Goal: Task Accomplishment & Management: Use online tool/utility

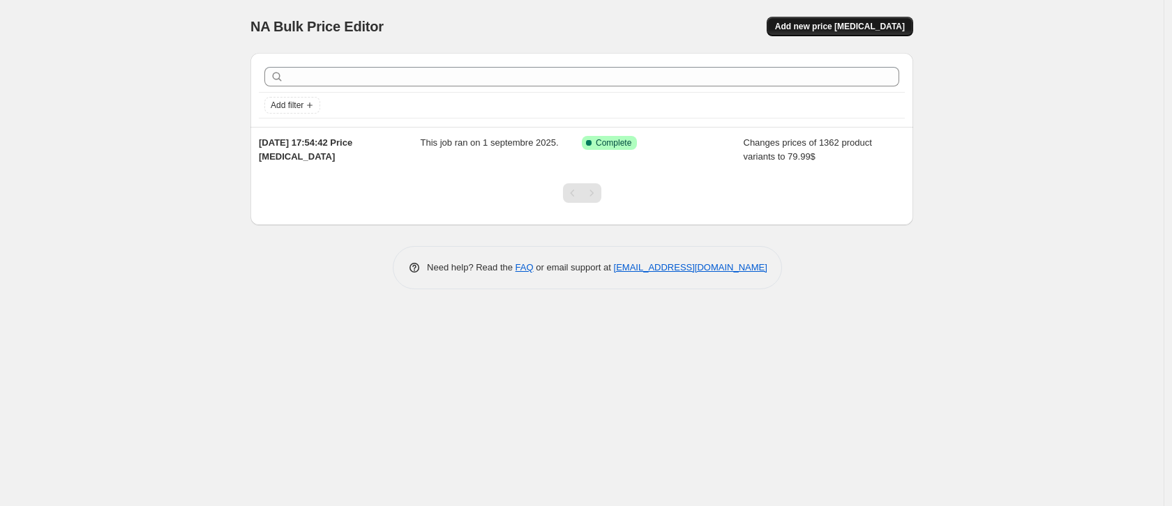
click at [890, 26] on span "Add new price [MEDICAL_DATA]" at bounding box center [840, 26] width 130 height 11
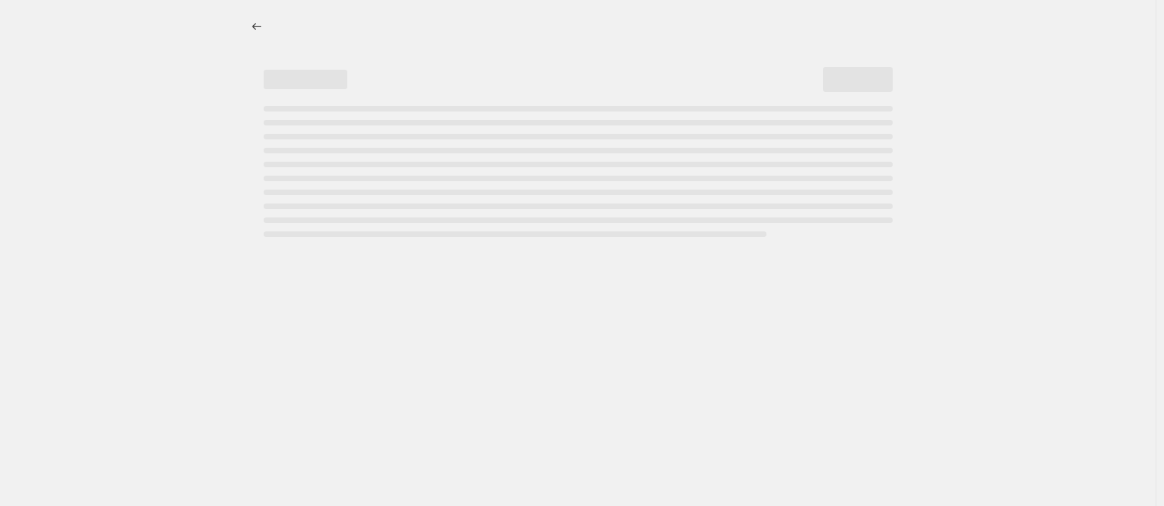
select select "percentage"
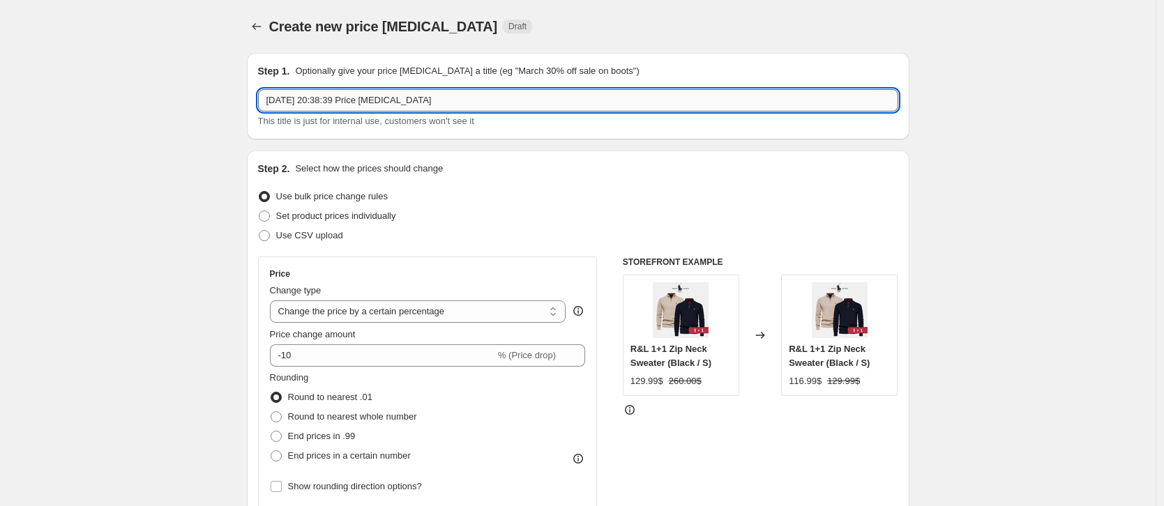
click at [410, 100] on input "[DATE] 20:38:39 Price [MEDICAL_DATA]" at bounding box center [578, 100] width 640 height 22
type input "Shoes"
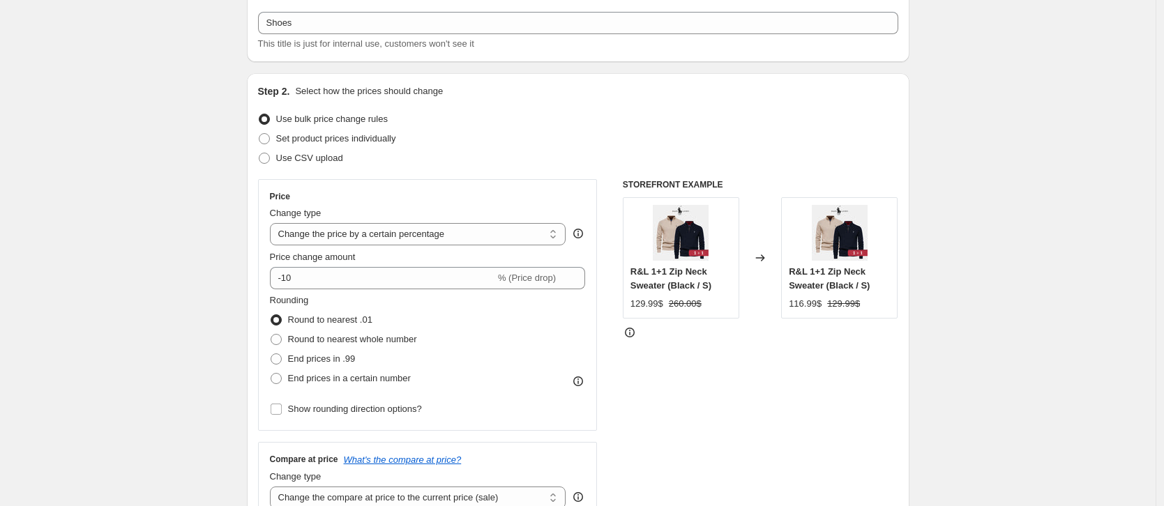
scroll to position [207, 0]
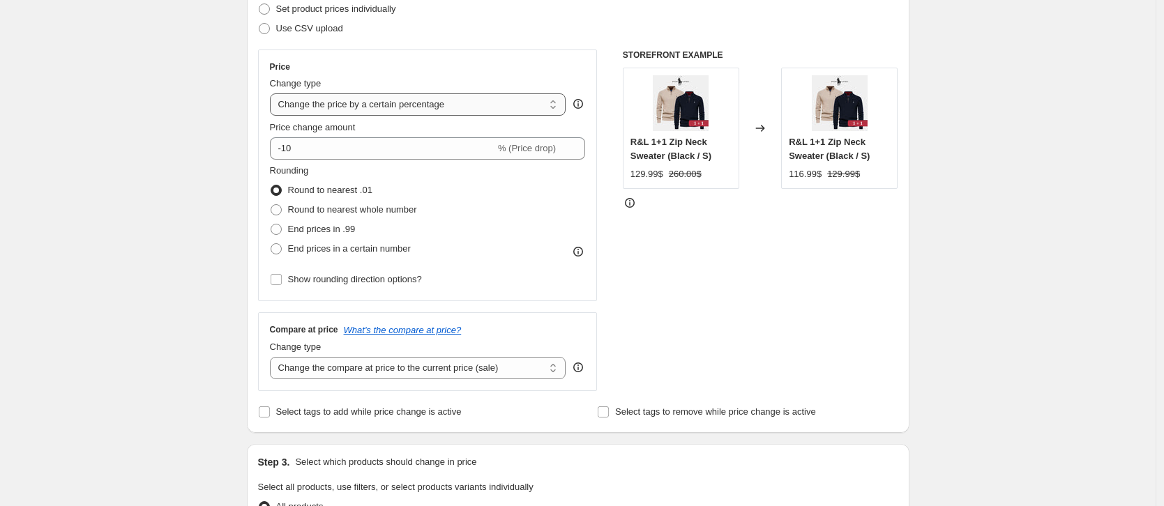
click at [370, 103] on select "Change the price to a certain amount Change the price by a certain amount Chang…" at bounding box center [418, 104] width 296 height 22
select select "by"
click at [273, 93] on select "Change the price to a certain amount Change the price by a certain amount Chang…" at bounding box center [418, 104] width 296 height 22
type input "-10.00"
click at [340, 101] on select "Change the price to a certain amount Change the price by a certain amount Chang…" at bounding box center [418, 104] width 296 height 22
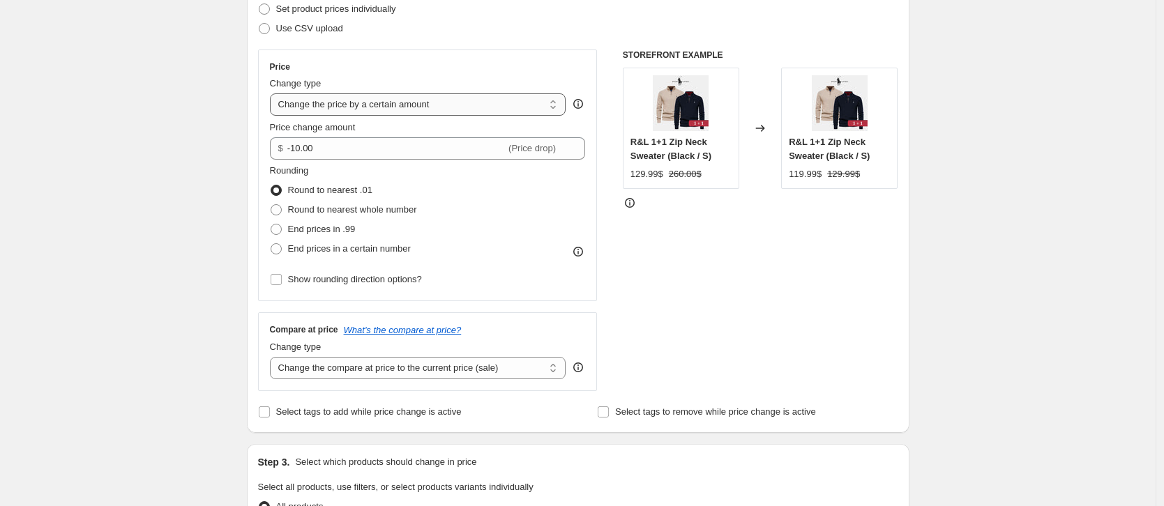
select select "to"
click at [273, 93] on select "Change the price to a certain amount Change the price by a certain amount Chang…" at bounding box center [418, 104] width 296 height 22
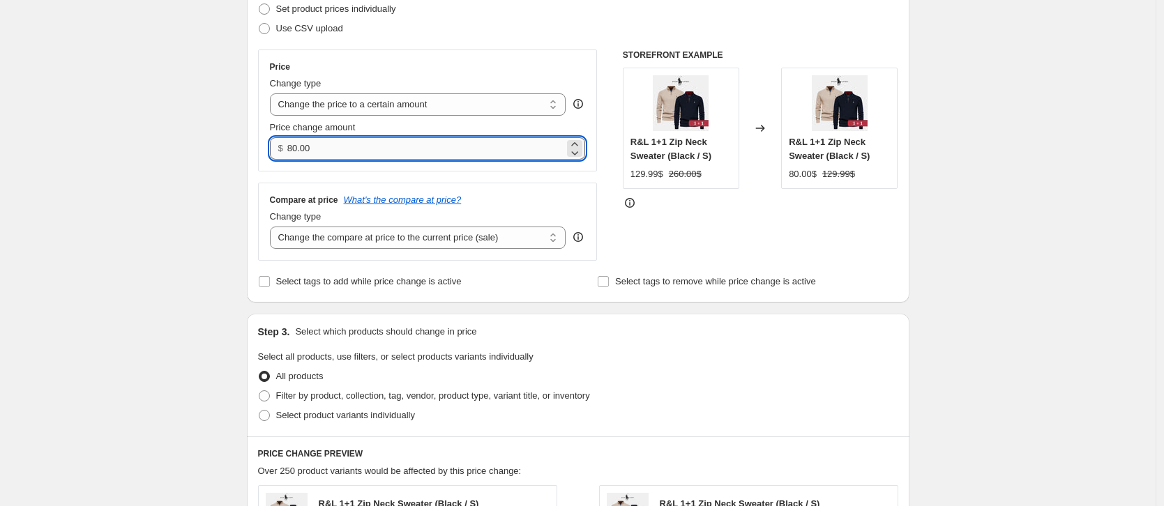
click at [326, 148] on input "80.00" at bounding box center [425, 148] width 277 height 22
click at [326, 147] on input "80.00" at bounding box center [425, 148] width 277 height 22
type input "79"
type input "79.99"
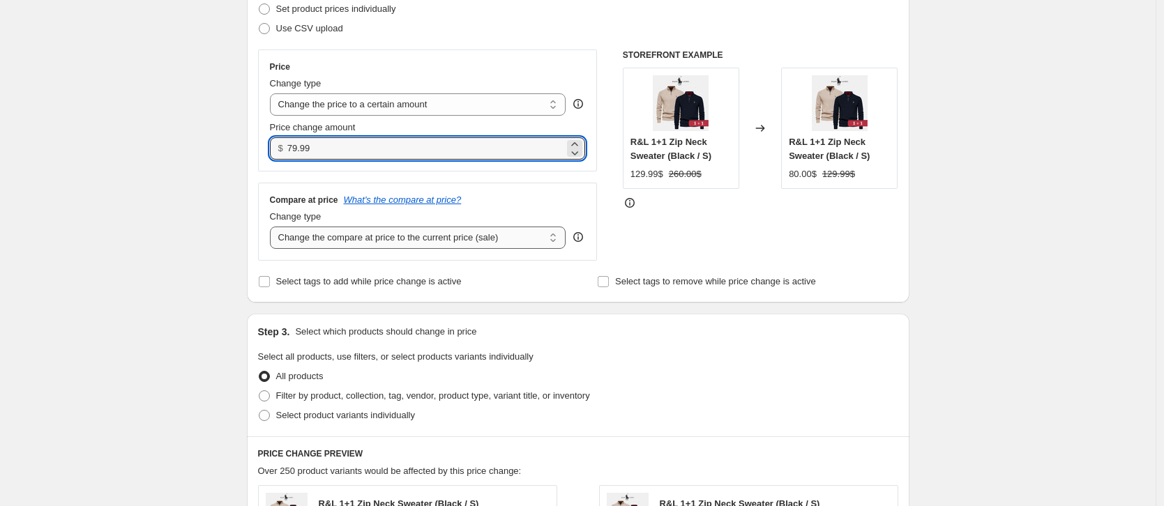
click at [527, 232] on select "Change the compare at price to the current price (sale) Change the compare at p…" at bounding box center [418, 238] width 296 height 22
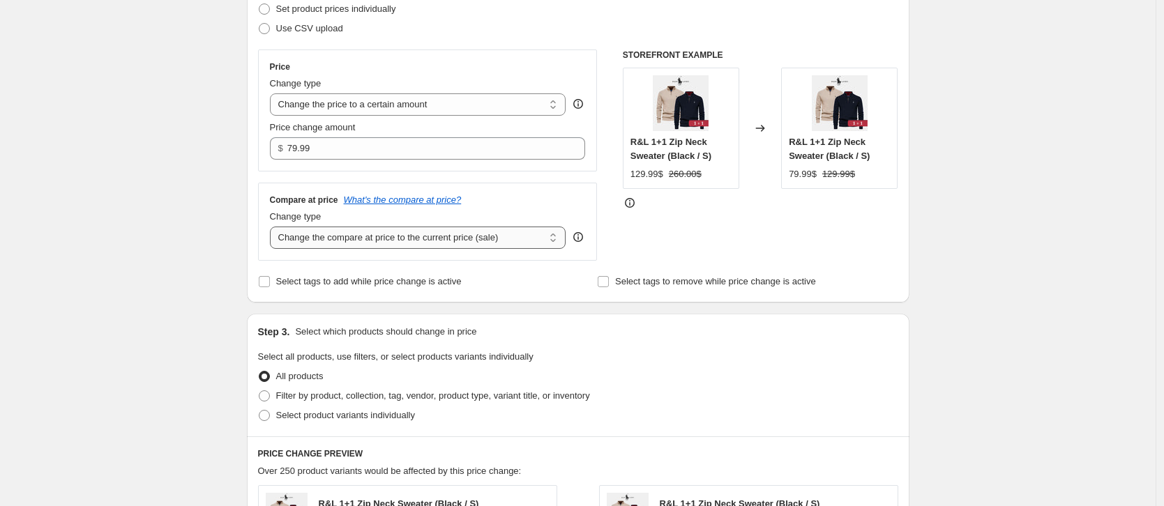
select select "to"
click at [273, 227] on select "Change the compare at price to the current price (sale) Change the compare at p…" at bounding box center [418, 238] width 296 height 22
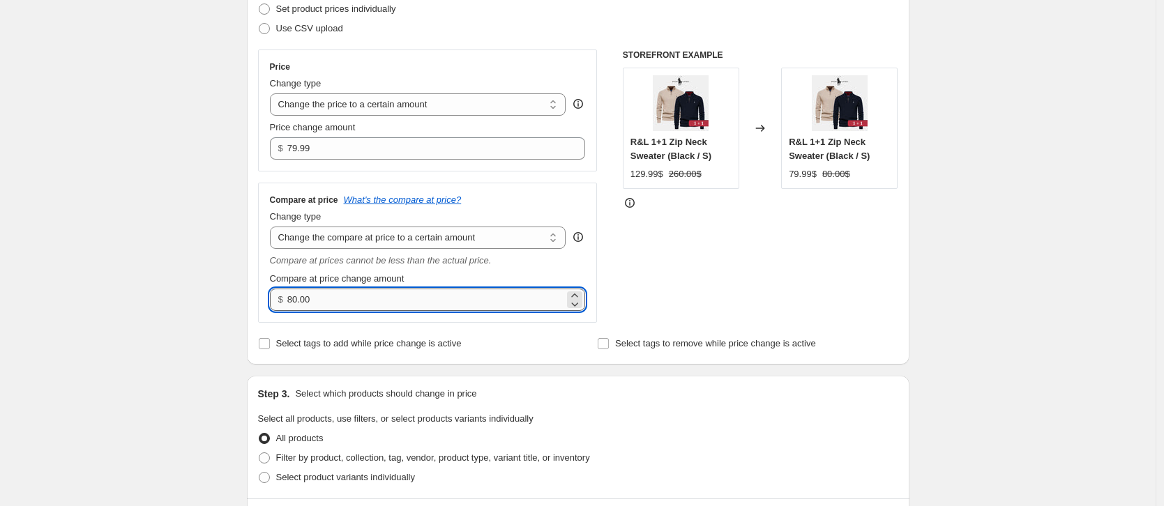
click at [326, 294] on input "80.00" at bounding box center [425, 300] width 277 height 22
click at [326, 293] on input "80.00" at bounding box center [425, 300] width 277 height 22
drag, startPoint x: 326, startPoint y: 293, endPoint x: 273, endPoint y: 294, distance: 52.3
click at [273, 294] on div "$ 80.00" at bounding box center [428, 300] width 316 height 22
type input "160.00"
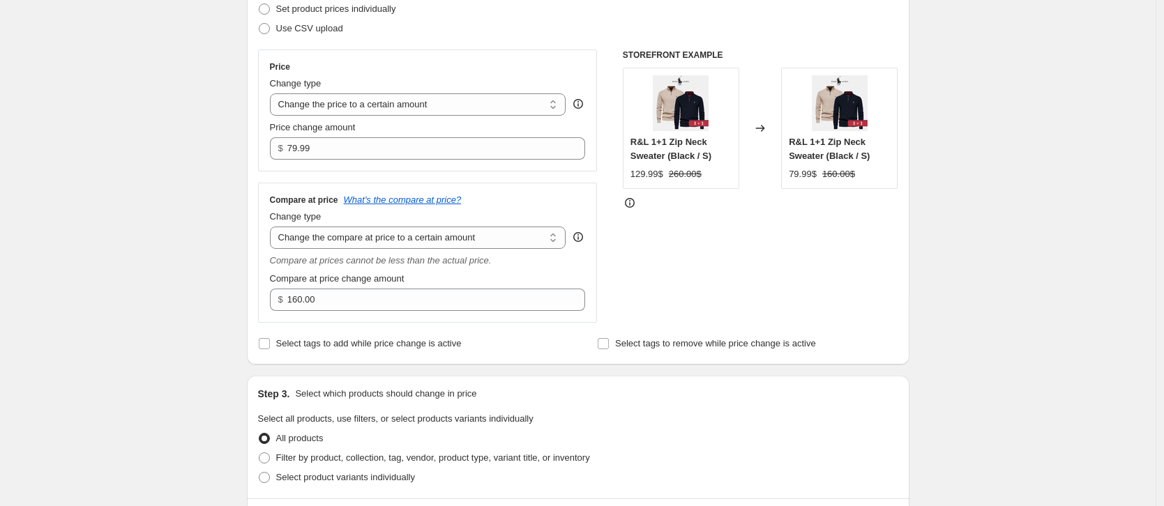
drag, startPoint x: 537, startPoint y: 333, endPoint x: 549, endPoint y: 285, distance: 50.3
click at [537, 334] on div "Select tags to add while price change is active" at bounding box center [408, 344] width 301 height 20
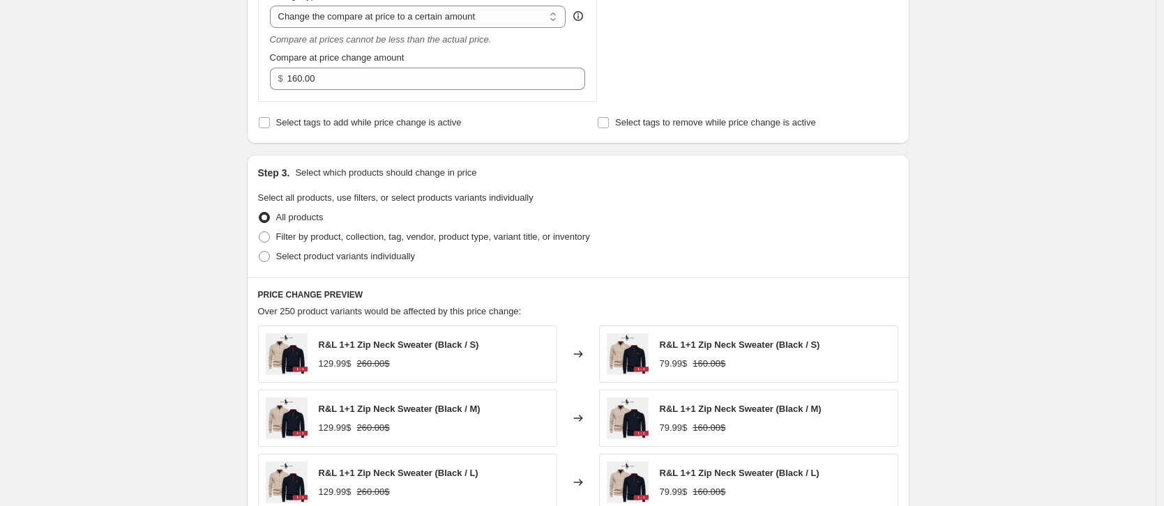
scroll to position [445, 0]
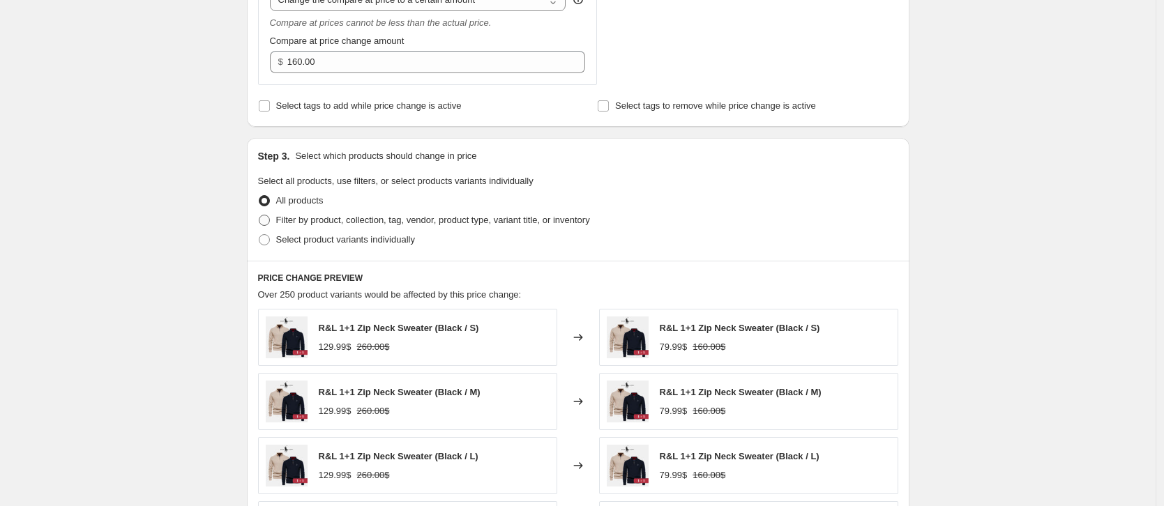
click at [394, 222] on span "Filter by product, collection, tag, vendor, product type, variant title, or inv…" at bounding box center [433, 220] width 314 height 10
click at [260, 216] on input "Filter by product, collection, tag, vendor, product type, variant title, or inv…" at bounding box center [259, 215] width 1 height 1
radio input "true"
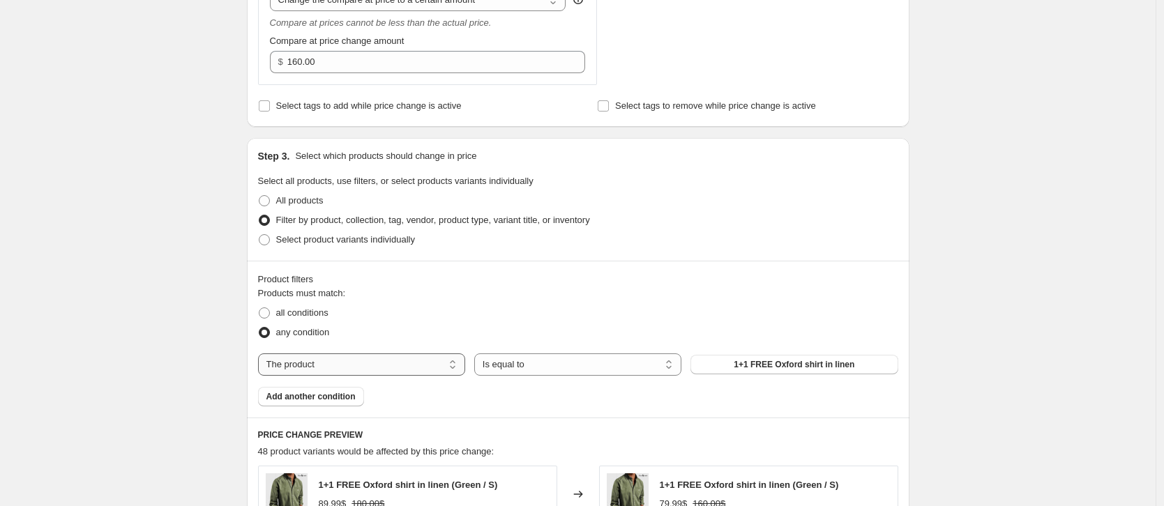
click at [402, 368] on select "The product The product's collection The product's tag The product's vendor The…" at bounding box center [361, 365] width 207 height 22
select select "collection"
click at [569, 366] on select "Is equal to Is not equal to" at bounding box center [577, 365] width 207 height 22
click at [478, 354] on select "Is equal to Is not equal to" at bounding box center [577, 365] width 207 height 22
click at [774, 362] on span "MEN'S COLLECTION" at bounding box center [794, 364] width 83 height 11
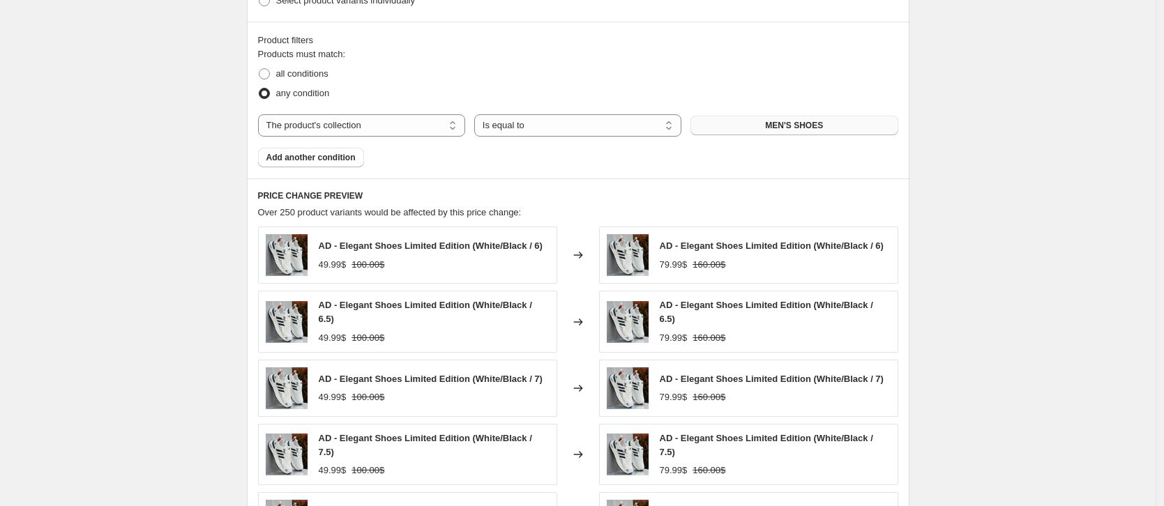
scroll to position [543, 0]
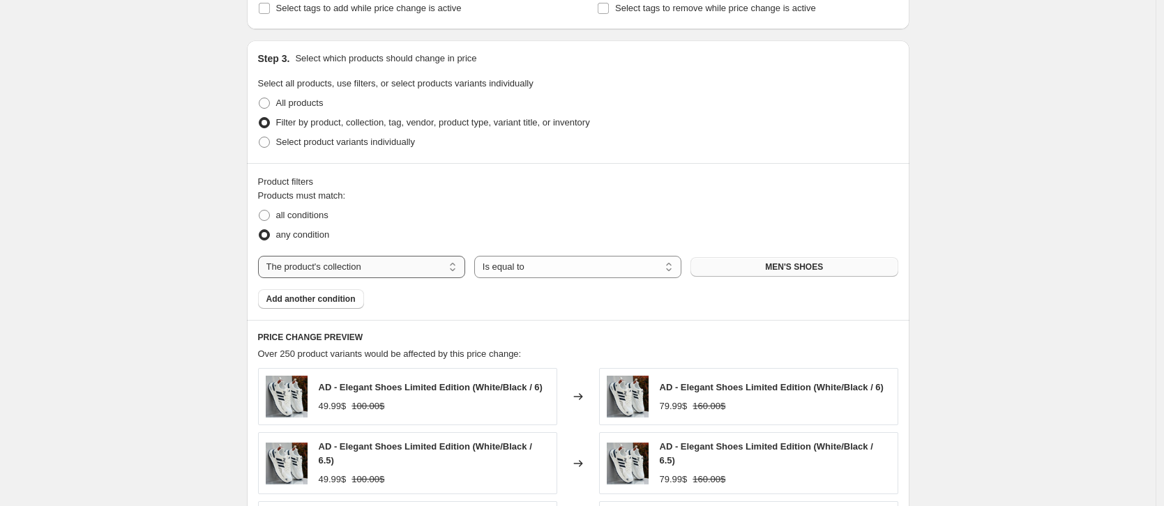
click at [396, 263] on select "The product The product's collection The product's tag The product's vendor The…" at bounding box center [361, 267] width 207 height 22
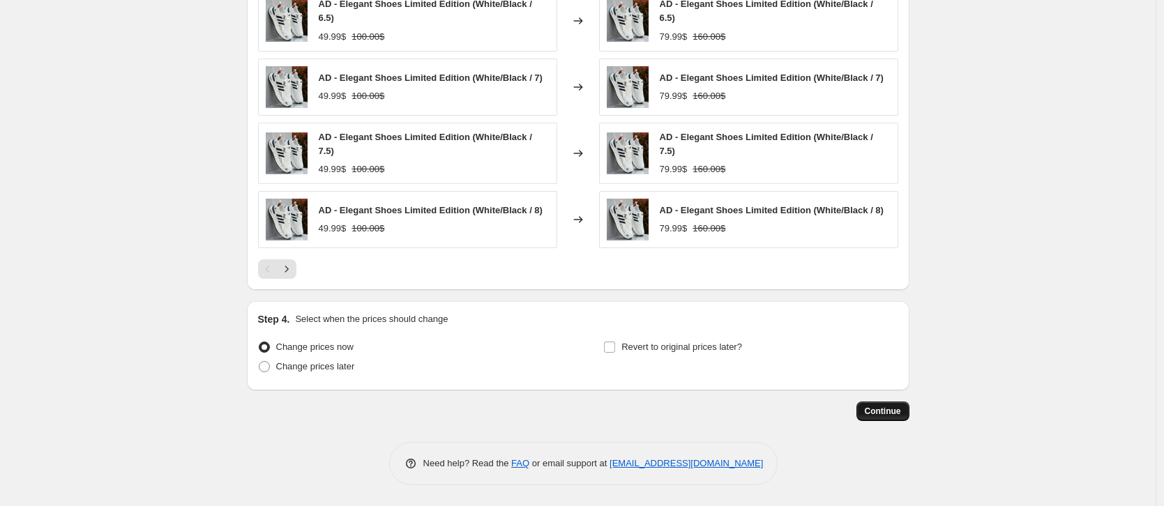
click at [882, 409] on span "Continue" at bounding box center [883, 411] width 36 height 11
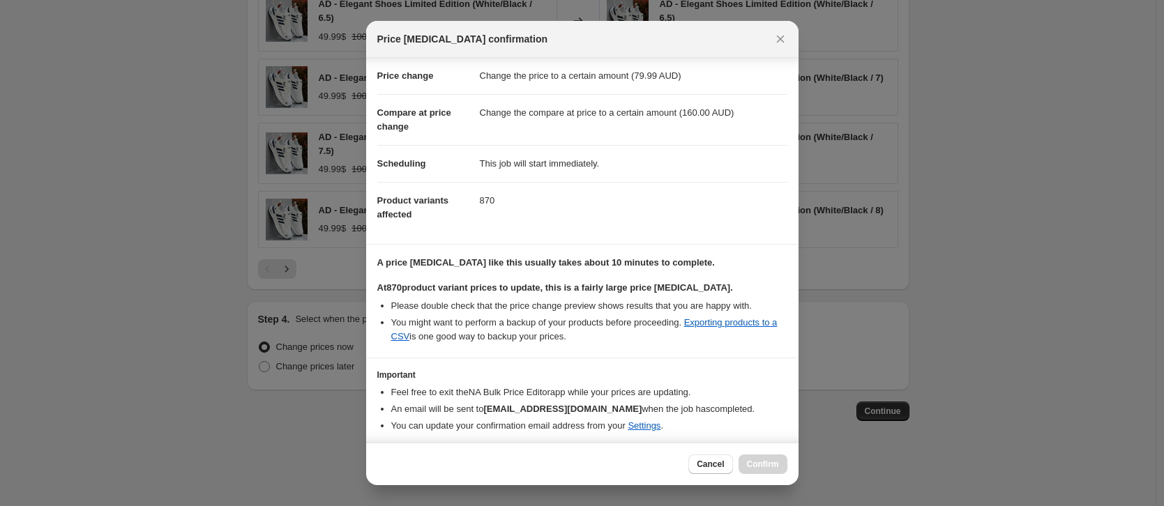
scroll to position [72, 0]
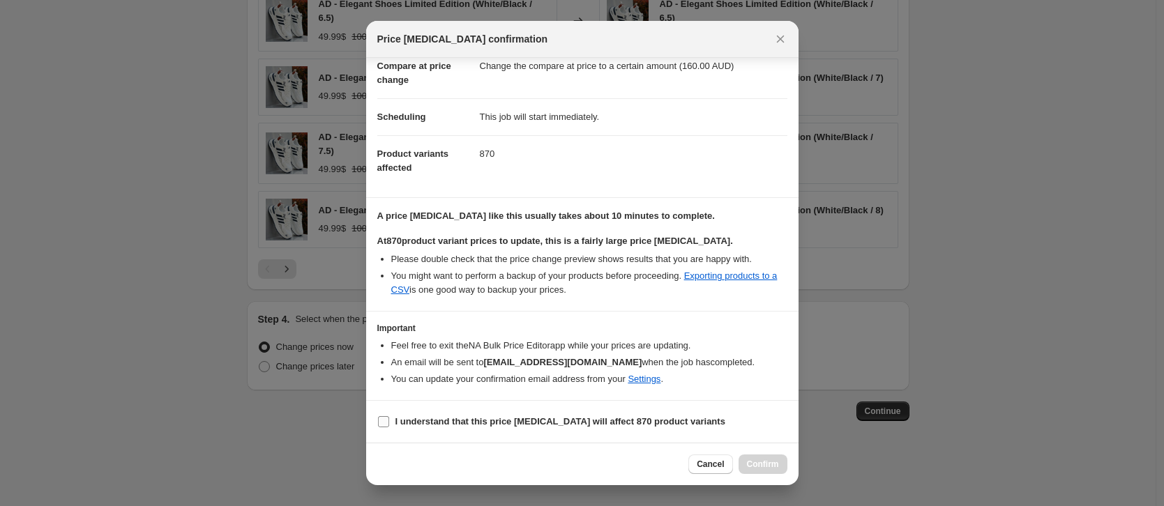
click at [432, 412] on label "I understand that this price [MEDICAL_DATA] will affect 870 product variants" at bounding box center [551, 422] width 348 height 20
click at [389, 416] on input "I understand that this price [MEDICAL_DATA] will affect 870 product variants" at bounding box center [383, 421] width 11 height 11
checkbox input "true"
click at [758, 469] on span "Confirm" at bounding box center [763, 464] width 32 height 11
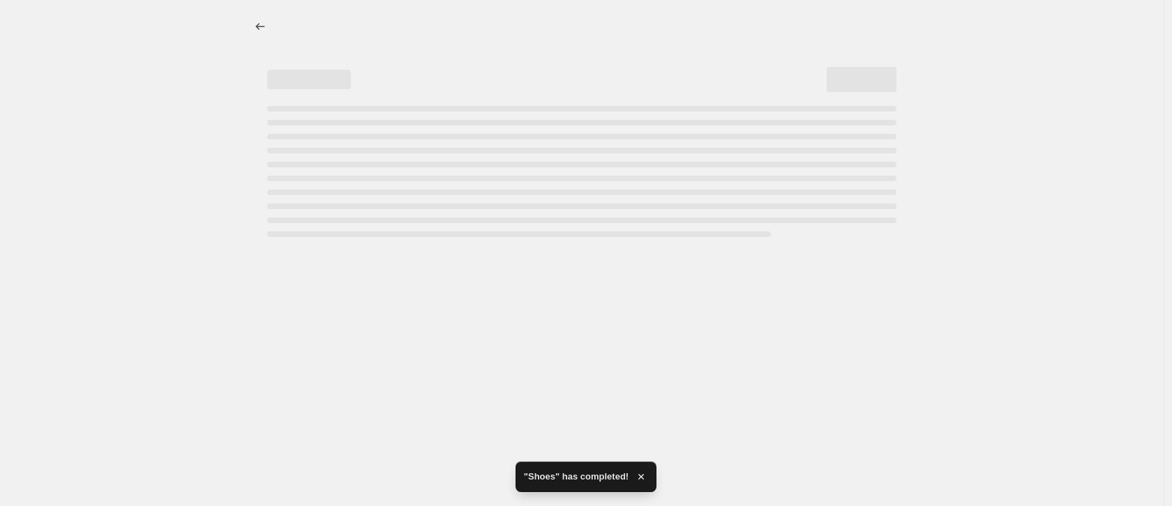
select select "to"
select select "collection"
